Goal: Task Accomplishment & Management: Manage account settings

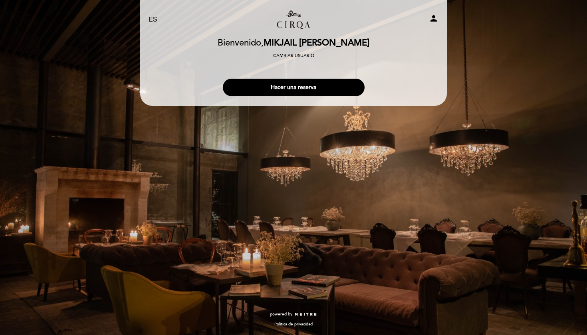
select select "es"
click at [434, 14] on icon "person" at bounding box center [434, 19] width 10 height 10
select select "es"
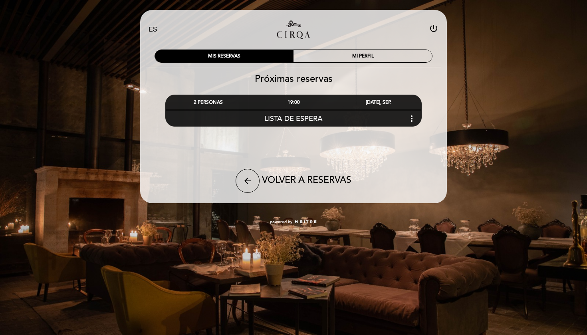
click at [362, 46] on div "MIS RESERVAS MI PERFIL" at bounding box center [294, 56] width 290 height 24
click at [362, 48] on div "MIS RESERVAS MI PERFIL" at bounding box center [294, 56] width 290 height 24
click at [364, 53] on div "MI PERFIL" at bounding box center [363, 56] width 139 height 12
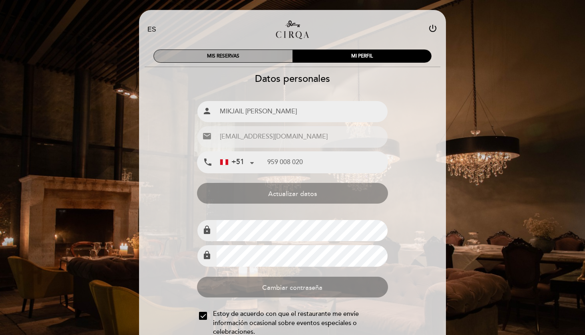
click at [253, 60] on div "MIS RESERVAS" at bounding box center [223, 56] width 139 height 12
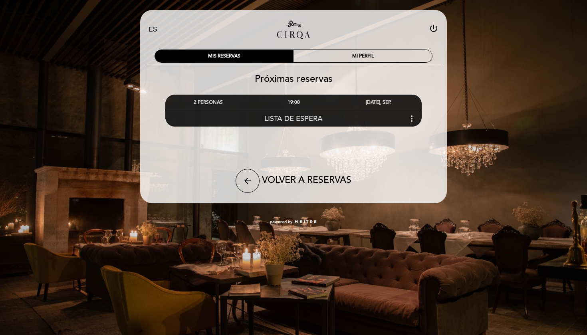
click at [282, 111] on div "LISTA DE ESPERA more_vert" at bounding box center [294, 118] width 256 height 17
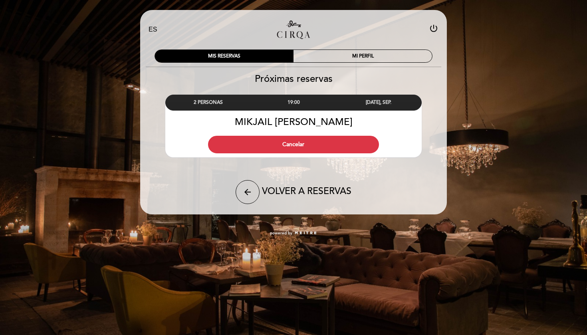
click at [279, 116] on div "MIKJAIL [PERSON_NAME]" at bounding box center [293, 122] width 257 height 12
click at [339, 63] on div "MIS RESERVAS MI PERFIL" at bounding box center [294, 56] width 290 height 24
click at [339, 57] on div "MI PERFIL" at bounding box center [363, 56] width 139 height 12
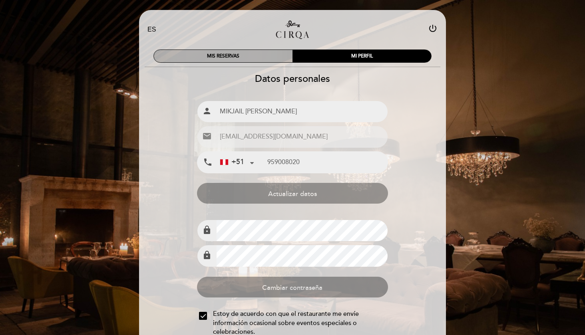
click at [246, 57] on div "MIS RESERVAS" at bounding box center [223, 56] width 139 height 12
